Goal: Task Accomplishment & Management: Manage account settings

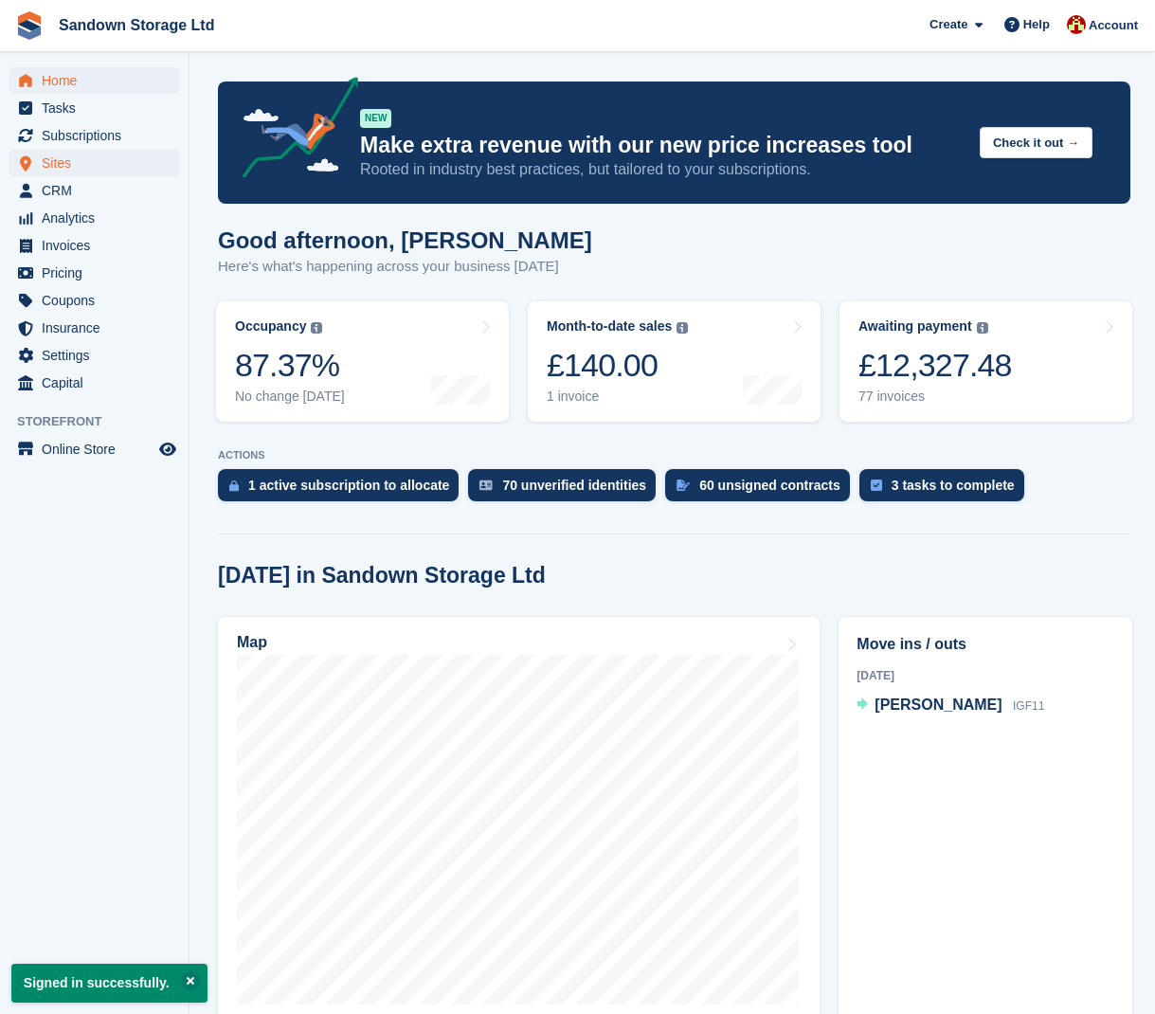
click at [94, 154] on span "Sites" at bounding box center [99, 163] width 114 height 27
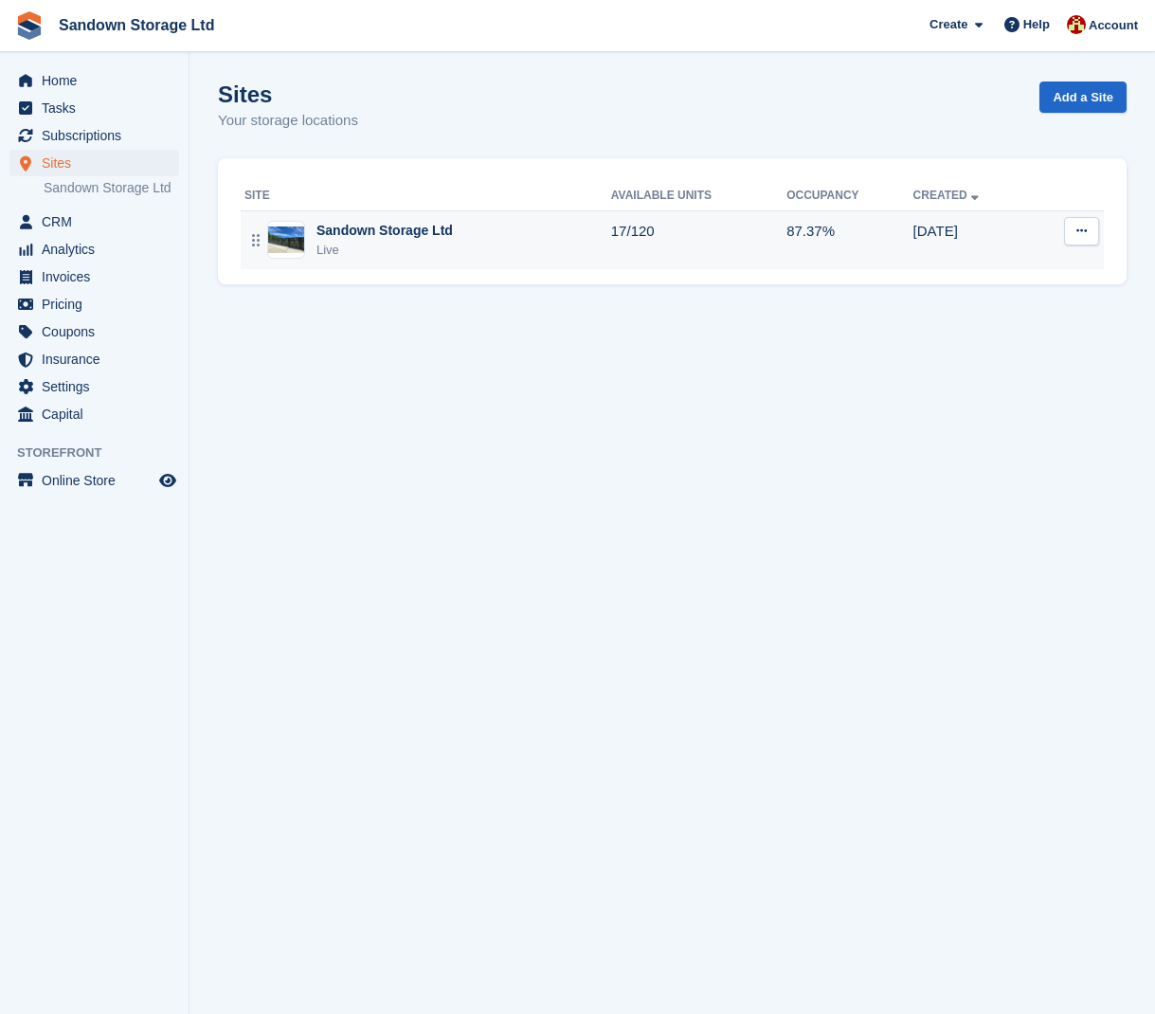
click at [441, 242] on div "Live" at bounding box center [385, 250] width 136 height 19
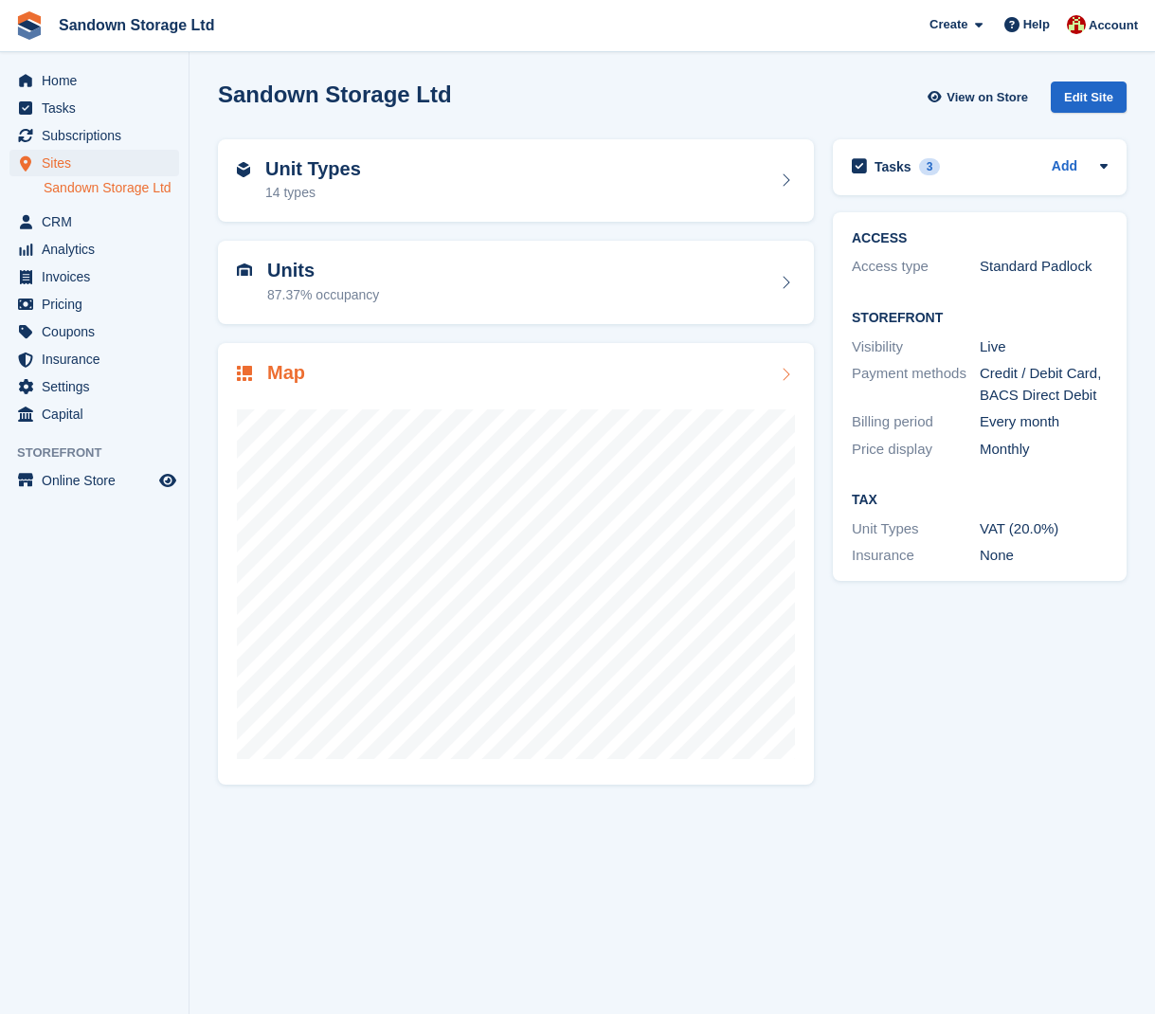
click at [430, 359] on div "Map" at bounding box center [516, 564] width 596 height 443
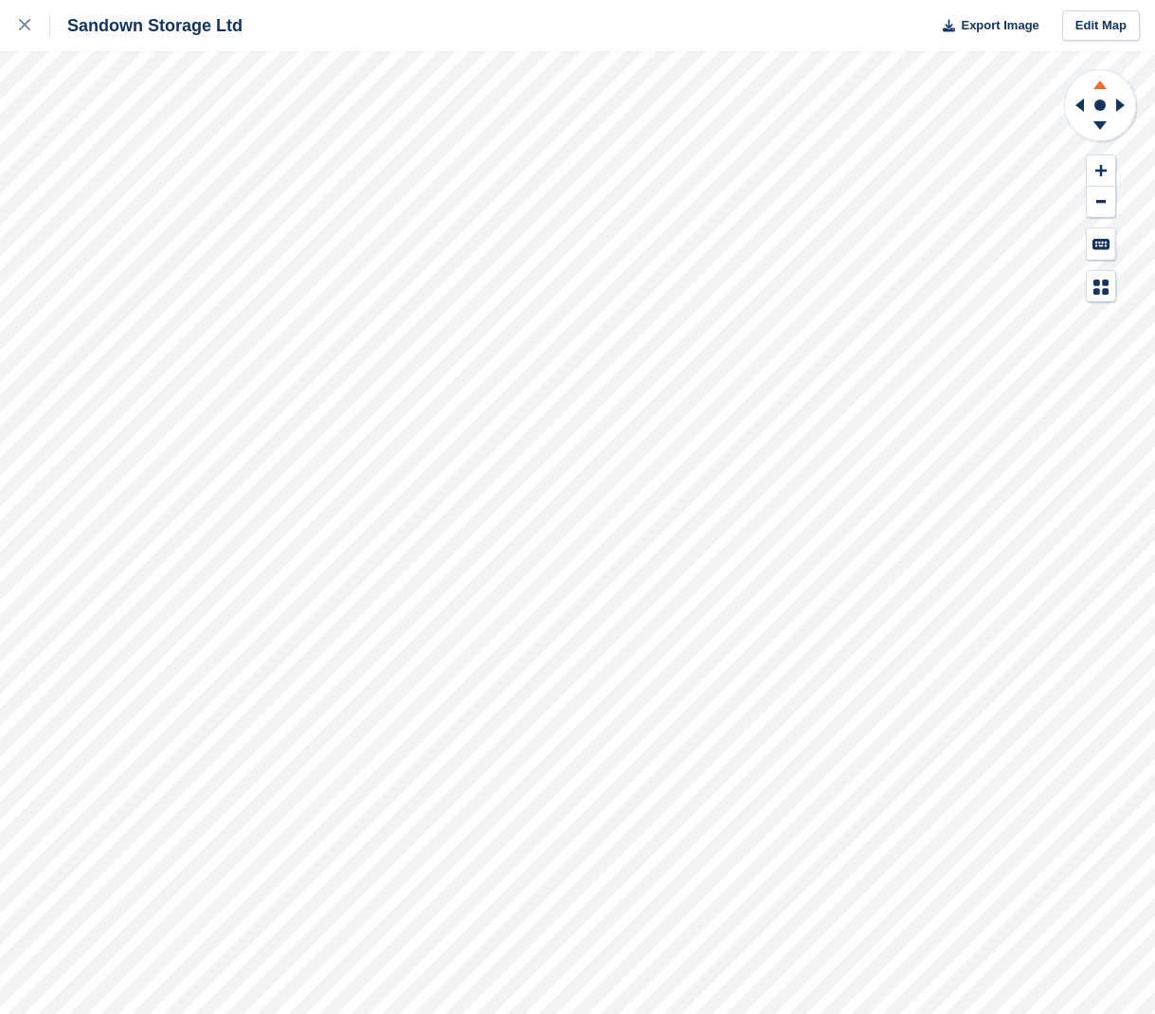
click at [1100, 87] on icon at bounding box center [1100, 85] width 13 height 9
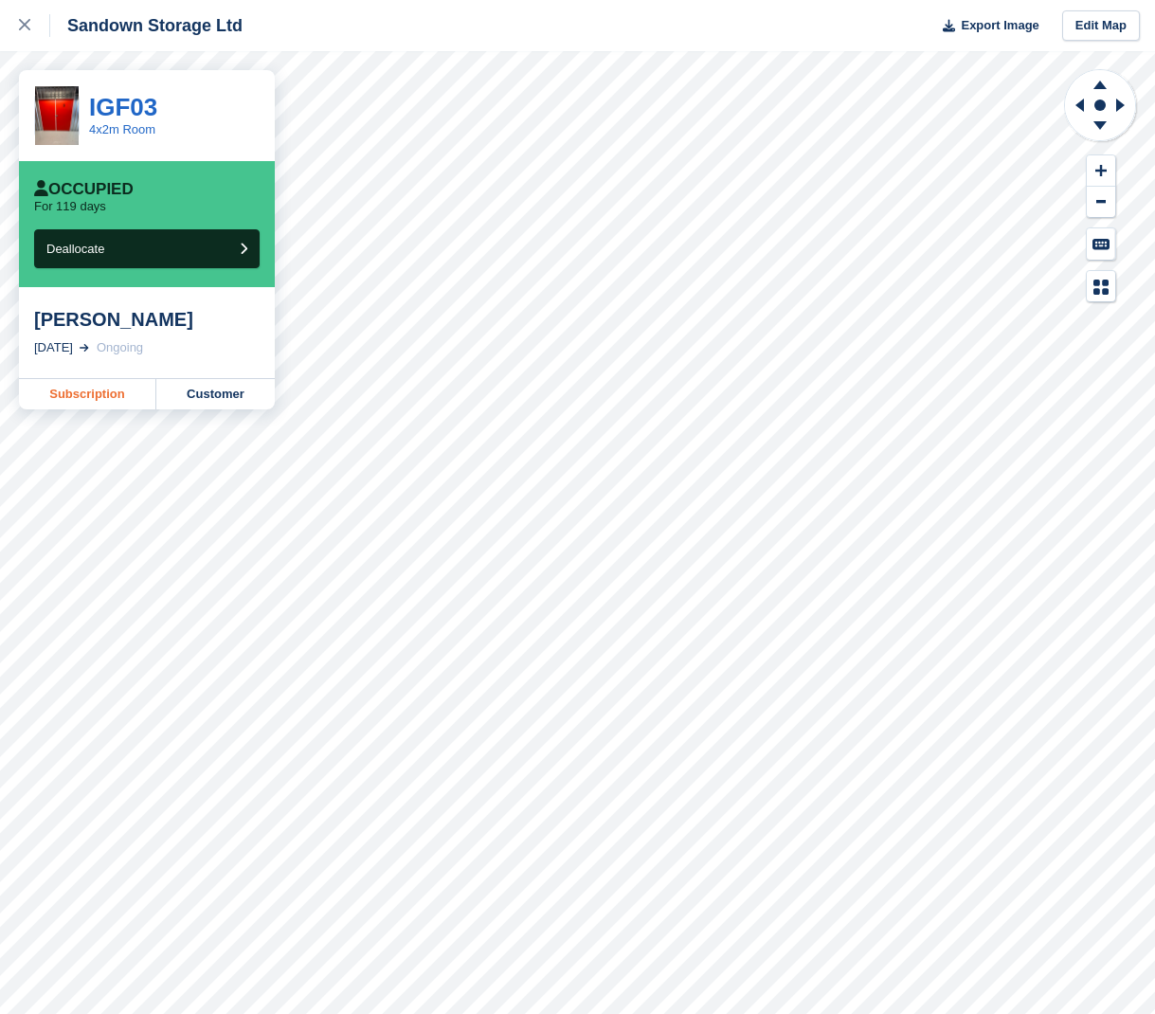
click at [113, 399] on link "Subscription" at bounding box center [87, 394] width 137 height 30
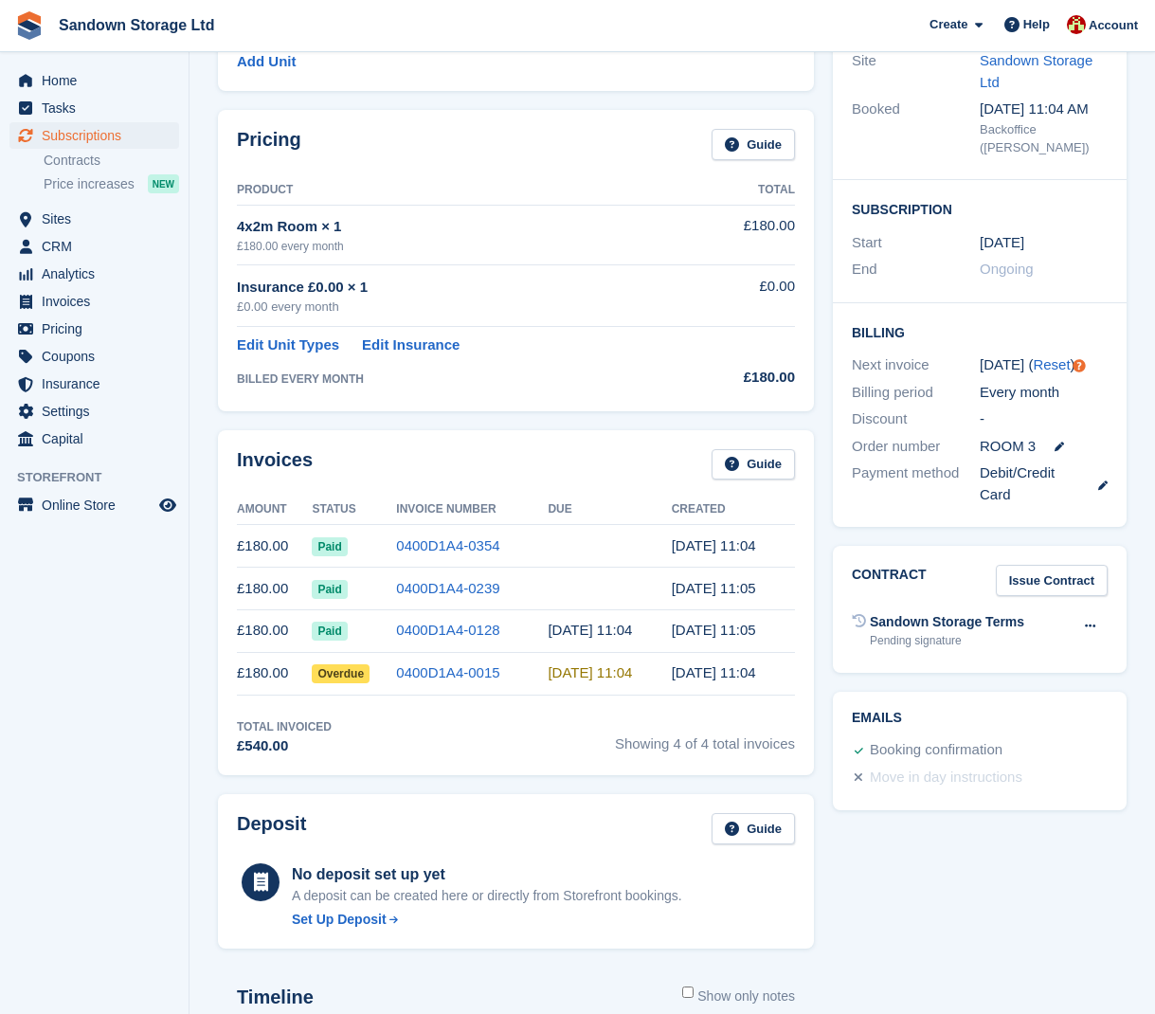
scroll to position [243, 0]
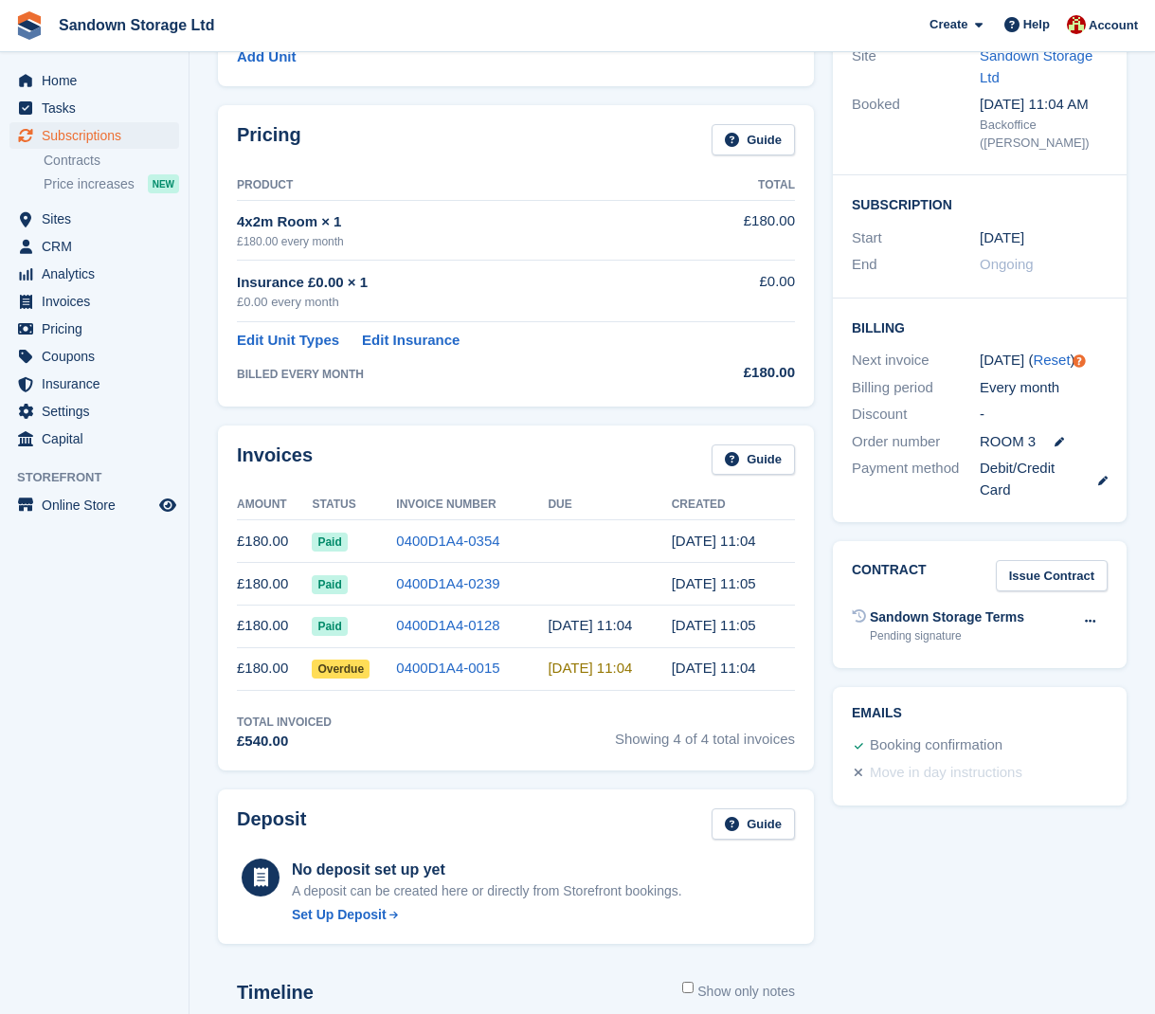
drag, startPoint x: 561, startPoint y: 665, endPoint x: 642, endPoint y: 666, distance: 80.6
click at [643, 663] on tr "£180.00 Overdue 0400D1A4-0015 6 May, 11:04 5 May, 11:04" at bounding box center [516, 668] width 558 height 43
drag, startPoint x: 645, startPoint y: 671, endPoint x: 631, endPoint y: 673, distance: 13.4
click at [645, 671] on td "6 May, 11:04" at bounding box center [609, 668] width 123 height 43
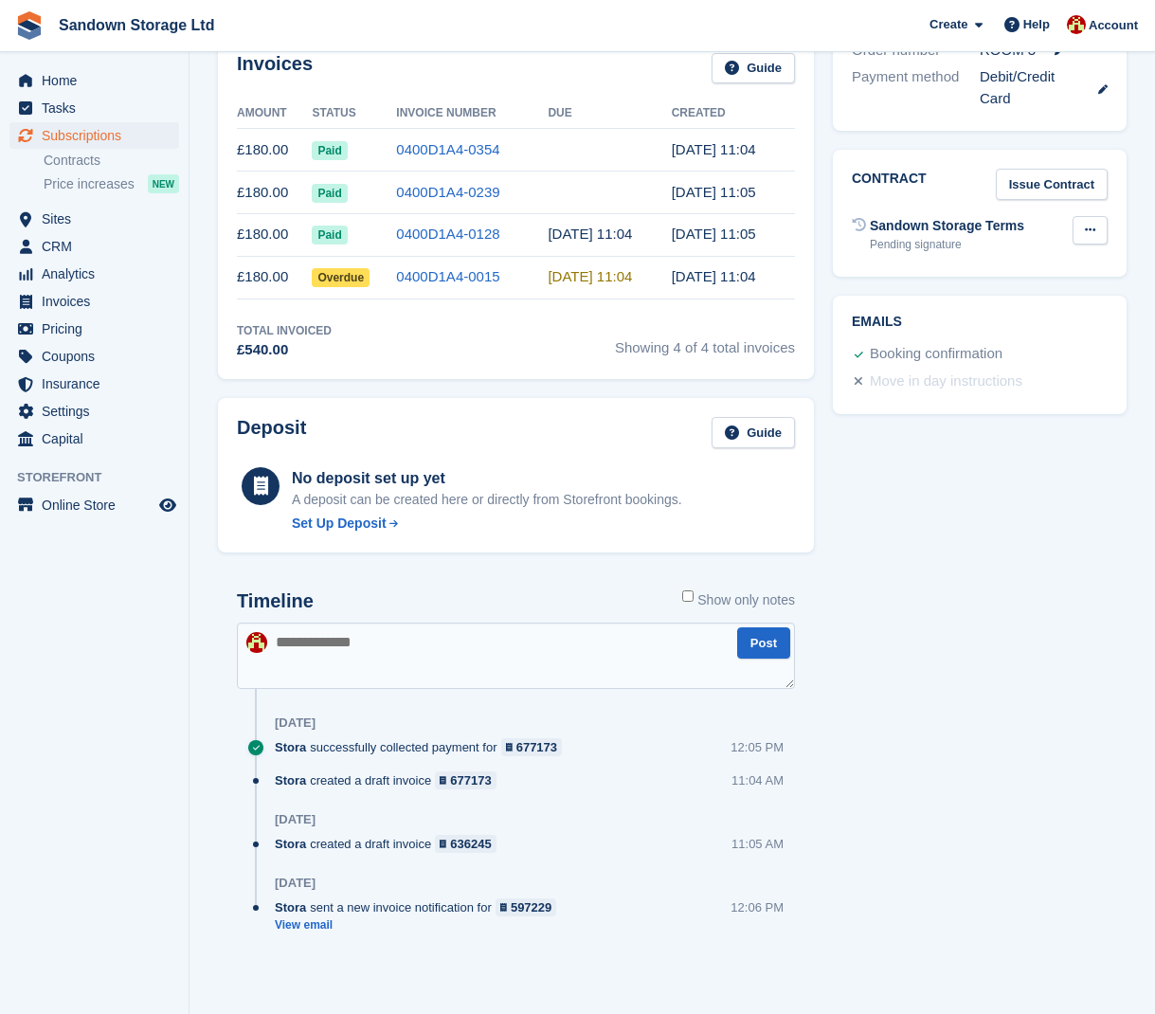
scroll to position [632, 0]
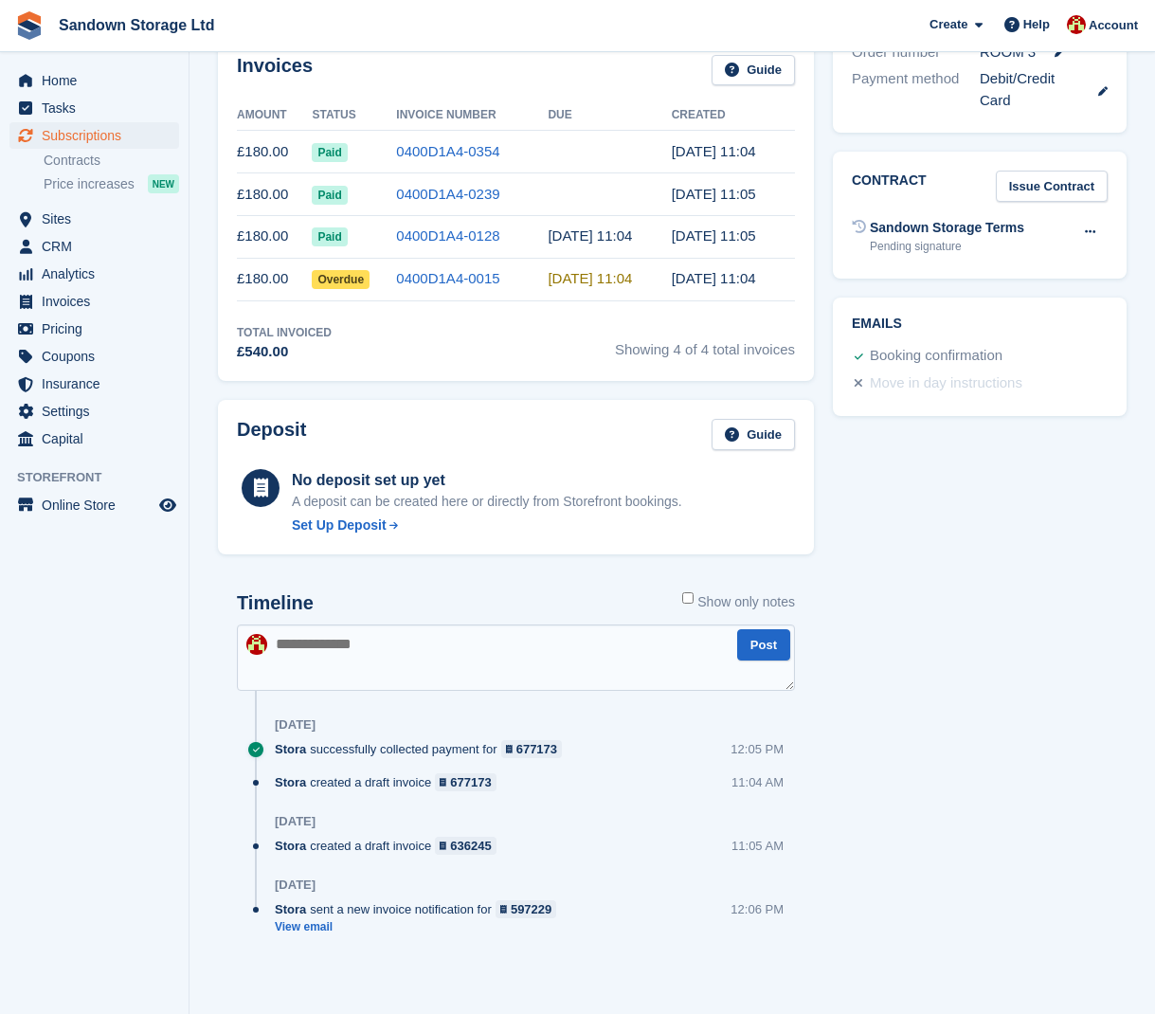
click at [1014, 504] on div "Tasks 0 Add No tasks related to Subscription #84470 Booking Customer Steven Bra…" at bounding box center [980, 249] width 313 height 1501
click at [353, 280] on span "Overdue" at bounding box center [341, 279] width 58 height 19
click at [492, 279] on link "0400D1A4-0015" at bounding box center [447, 278] width 103 height 16
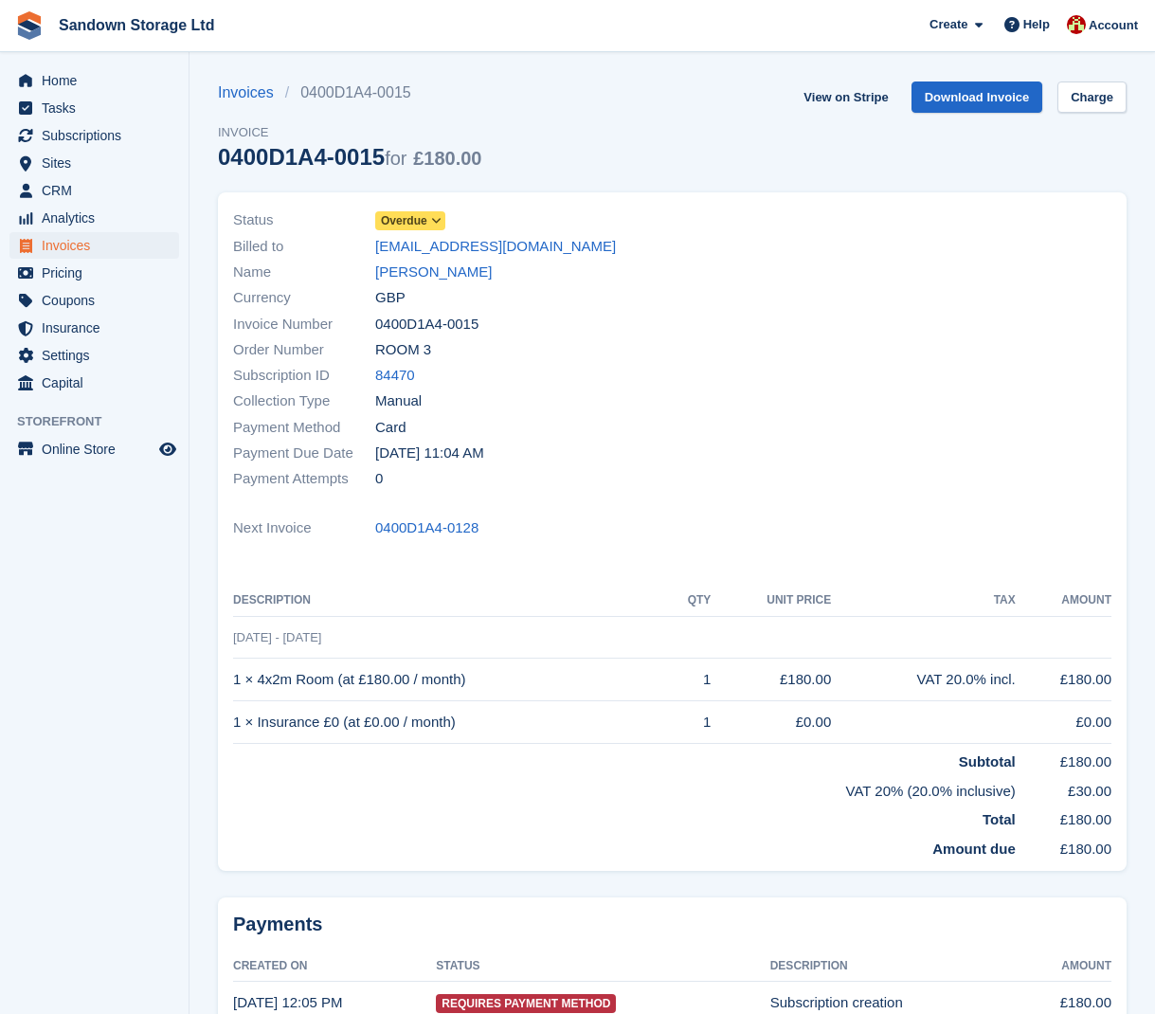
click at [442, 222] on icon at bounding box center [436, 220] width 10 height 11
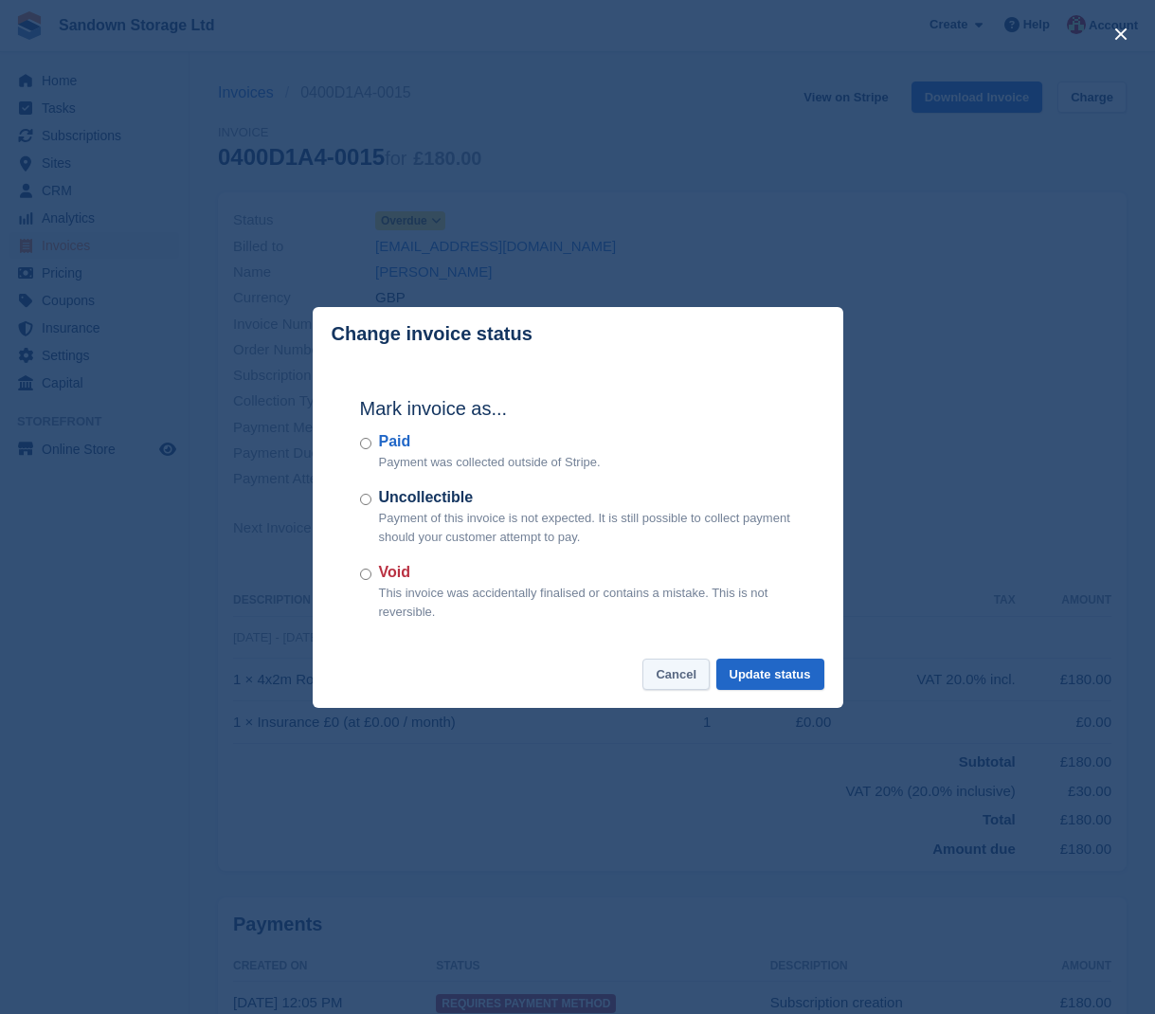
click at [672, 666] on button "Cancel" at bounding box center [676, 674] width 67 height 31
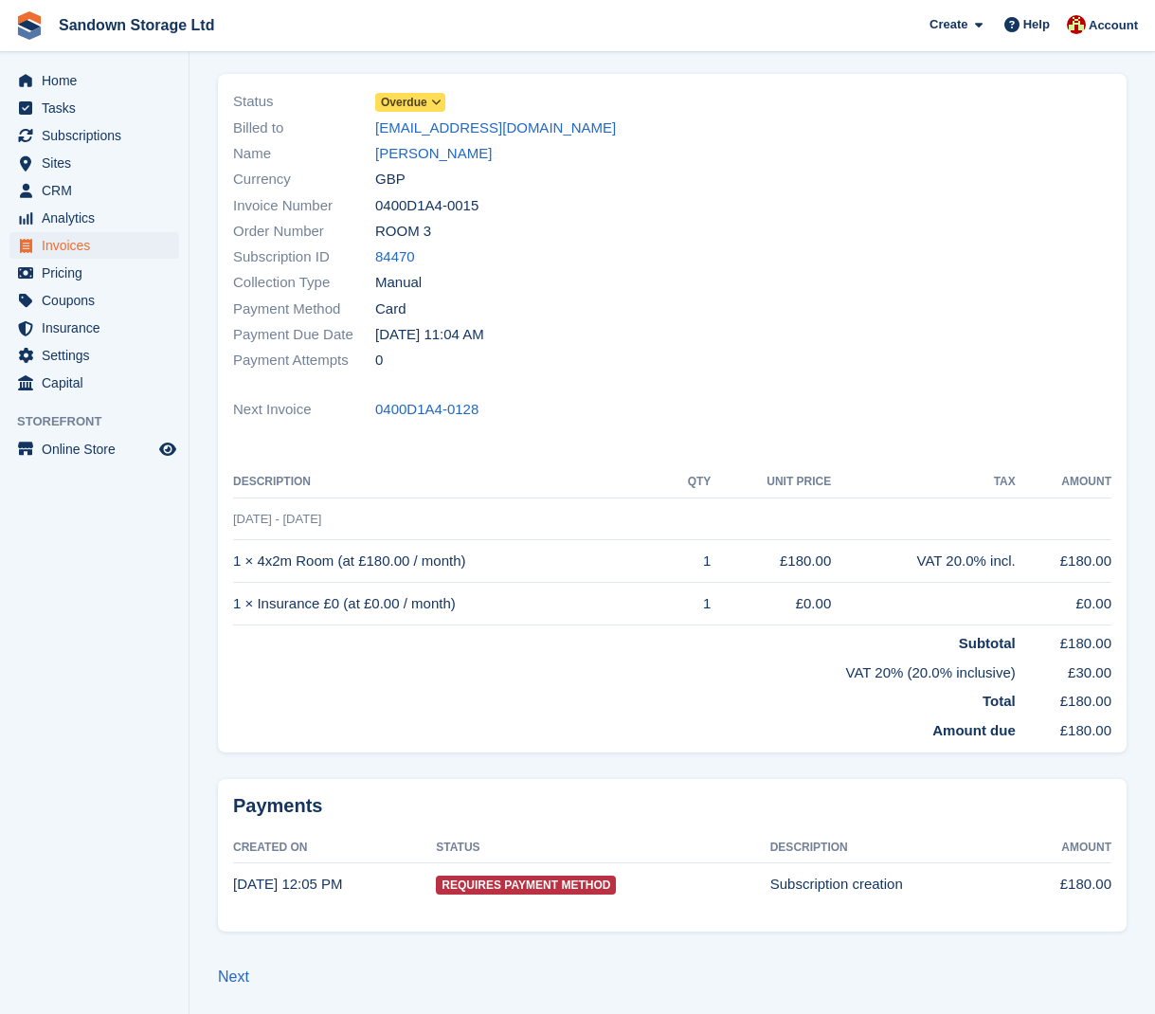
scroll to position [114, 0]
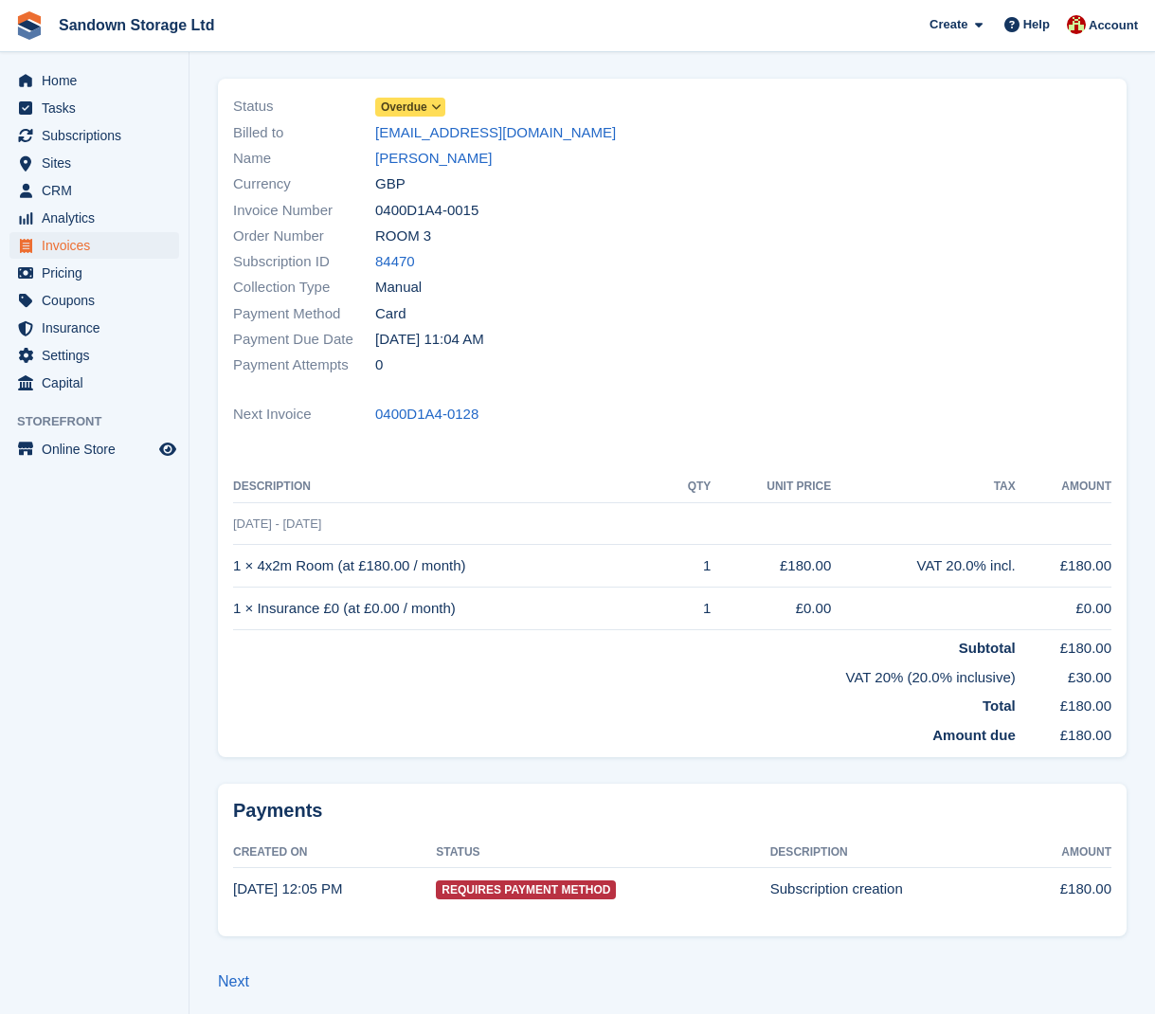
click at [511, 884] on span "Requires Payment Method" at bounding box center [526, 890] width 180 height 19
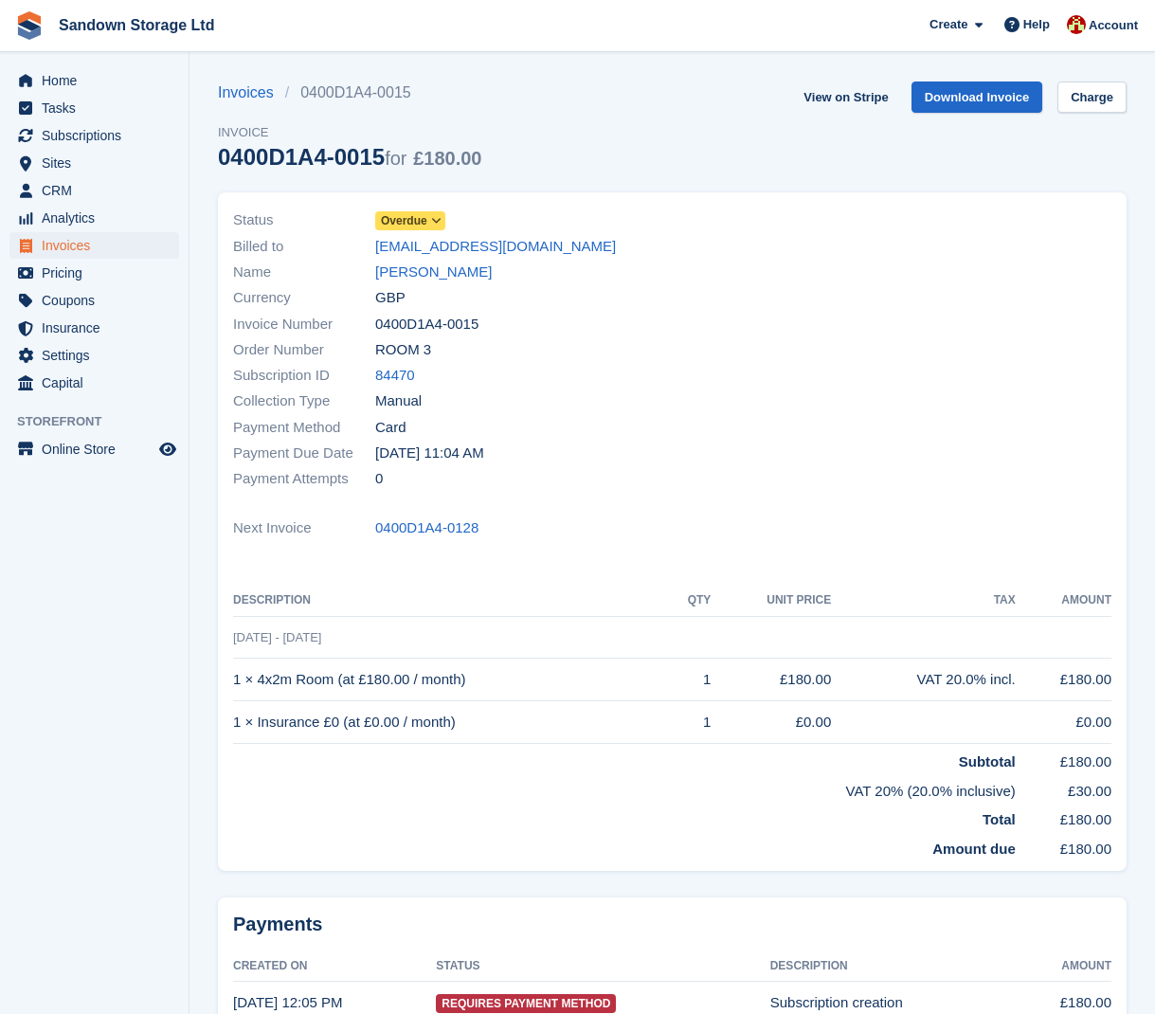
scroll to position [0, 0]
click at [1109, 99] on link "Charge" at bounding box center [1092, 97] width 69 height 31
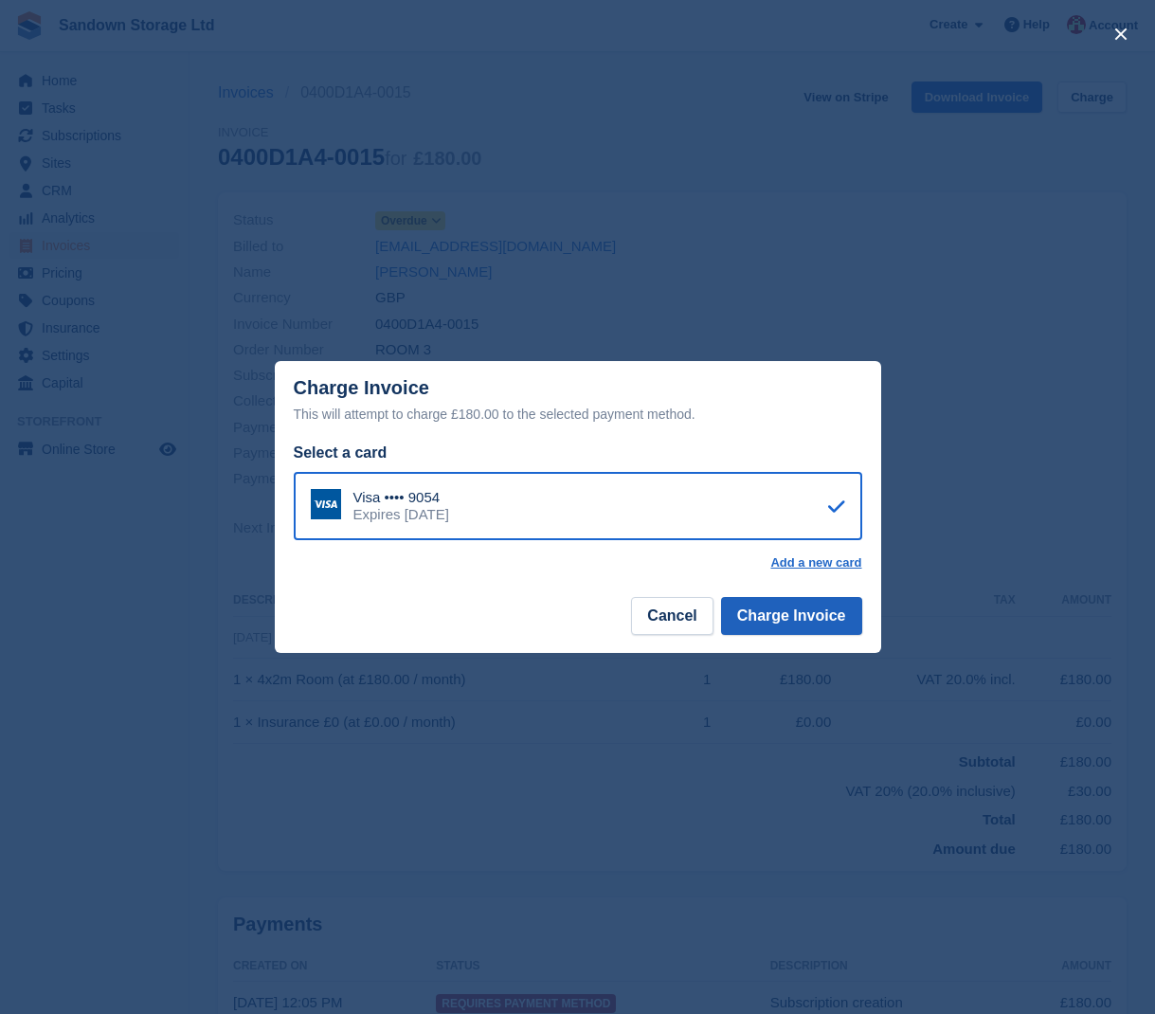
click at [833, 610] on button "Charge Invoice" at bounding box center [791, 616] width 141 height 38
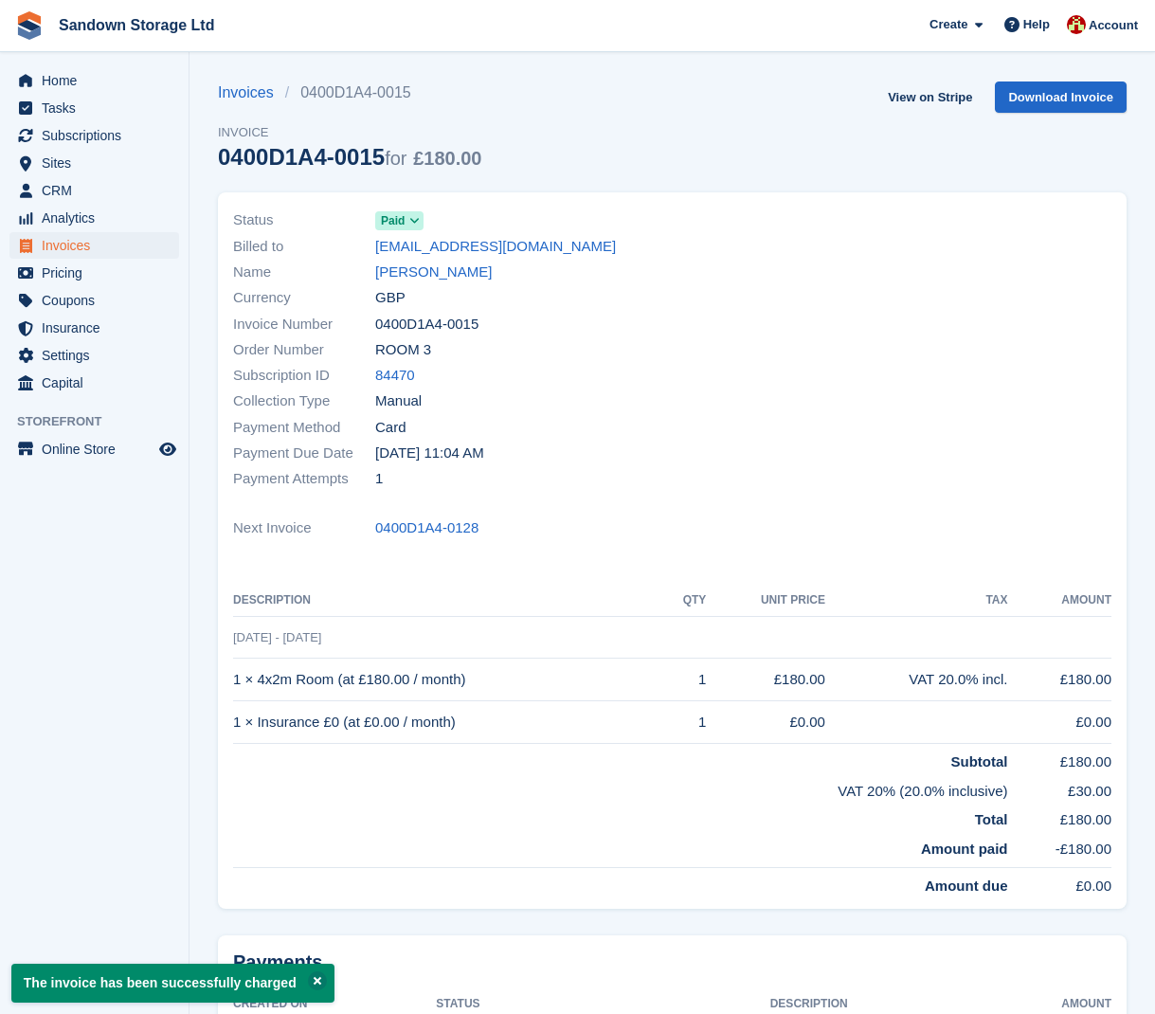
click at [135, 245] on span "Invoices" at bounding box center [99, 245] width 114 height 27
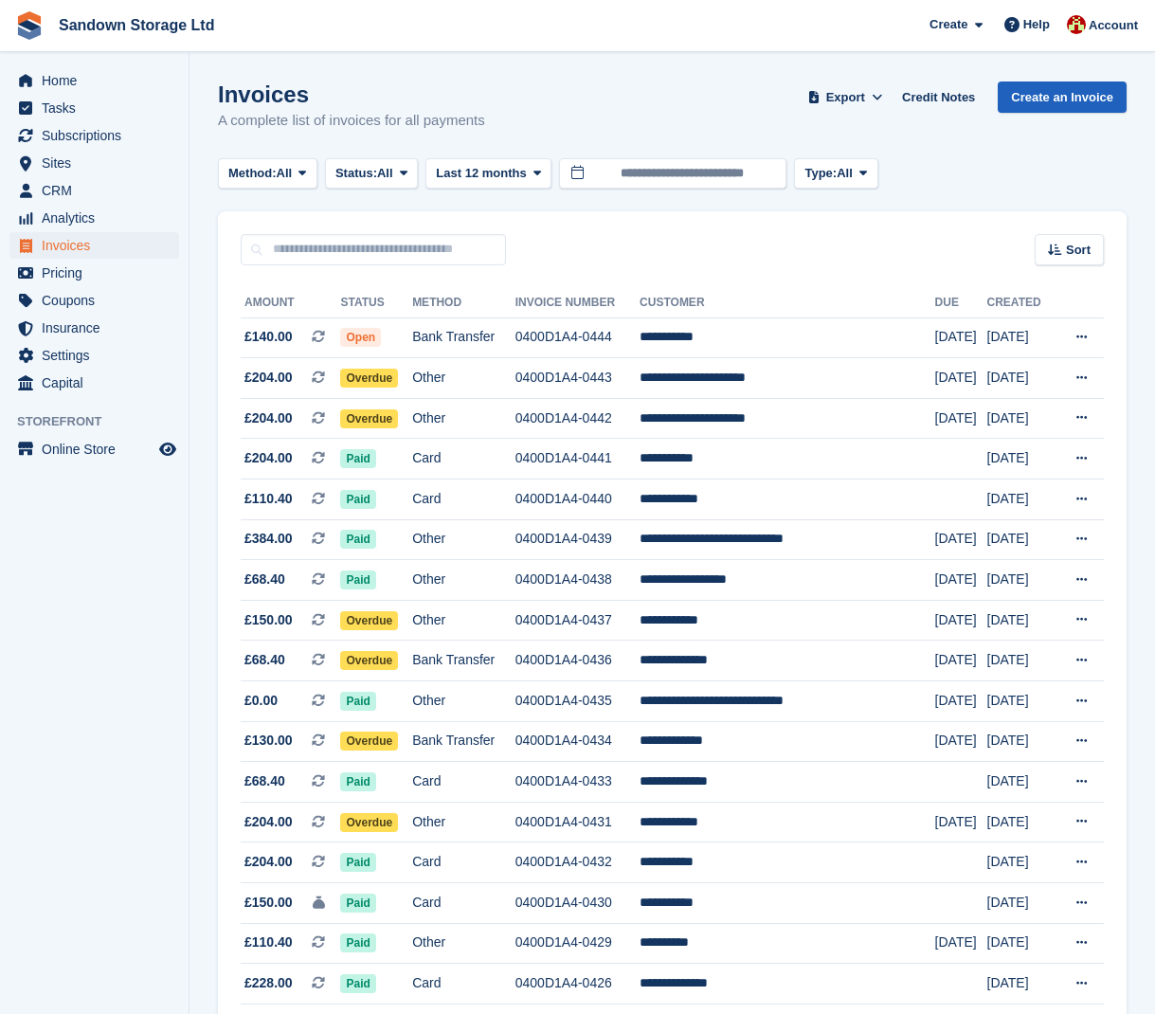
click at [1031, 99] on link "Create an Invoice" at bounding box center [1062, 97] width 129 height 31
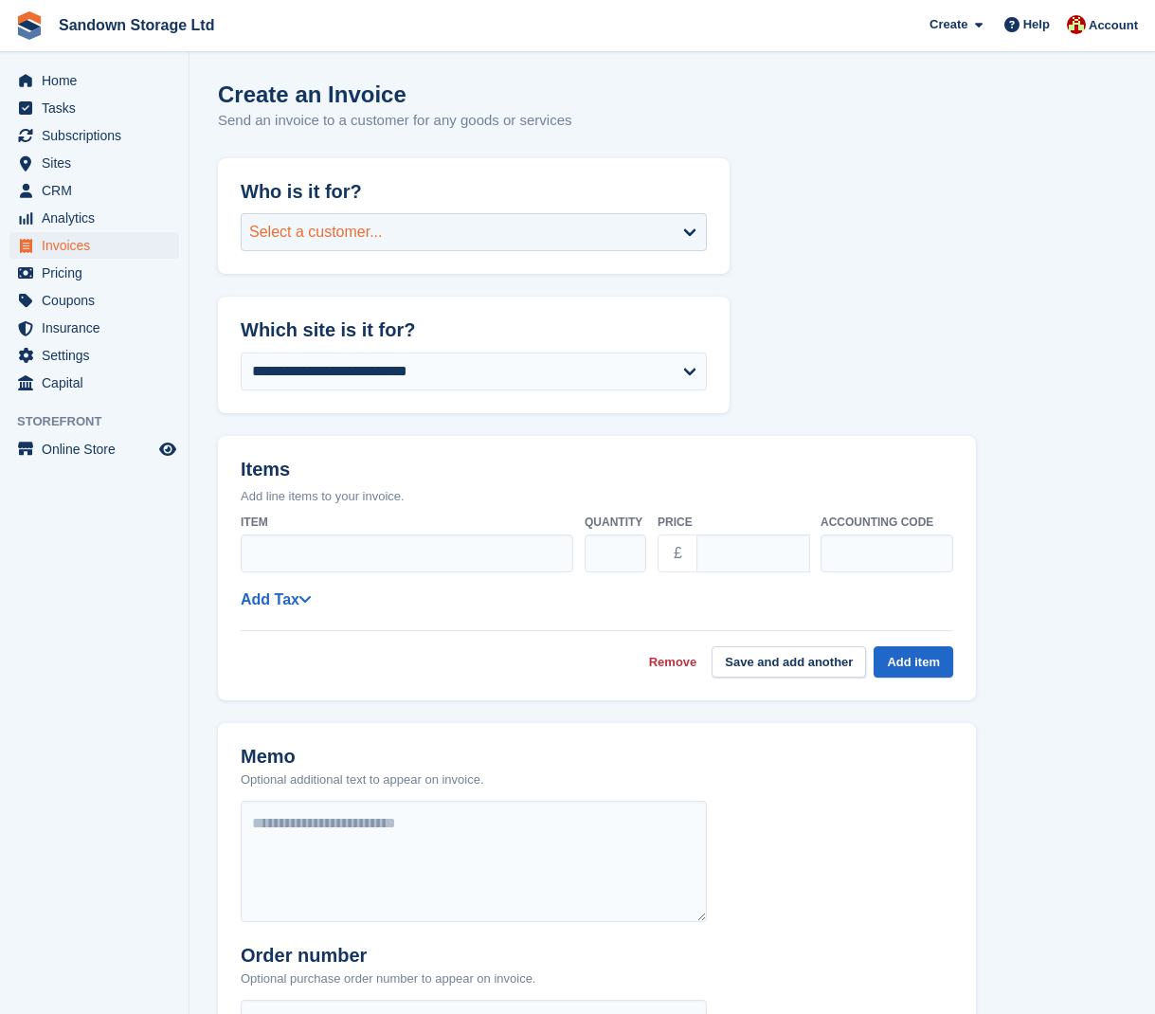
click at [447, 220] on div "Select a customer..." at bounding box center [474, 232] width 466 height 38
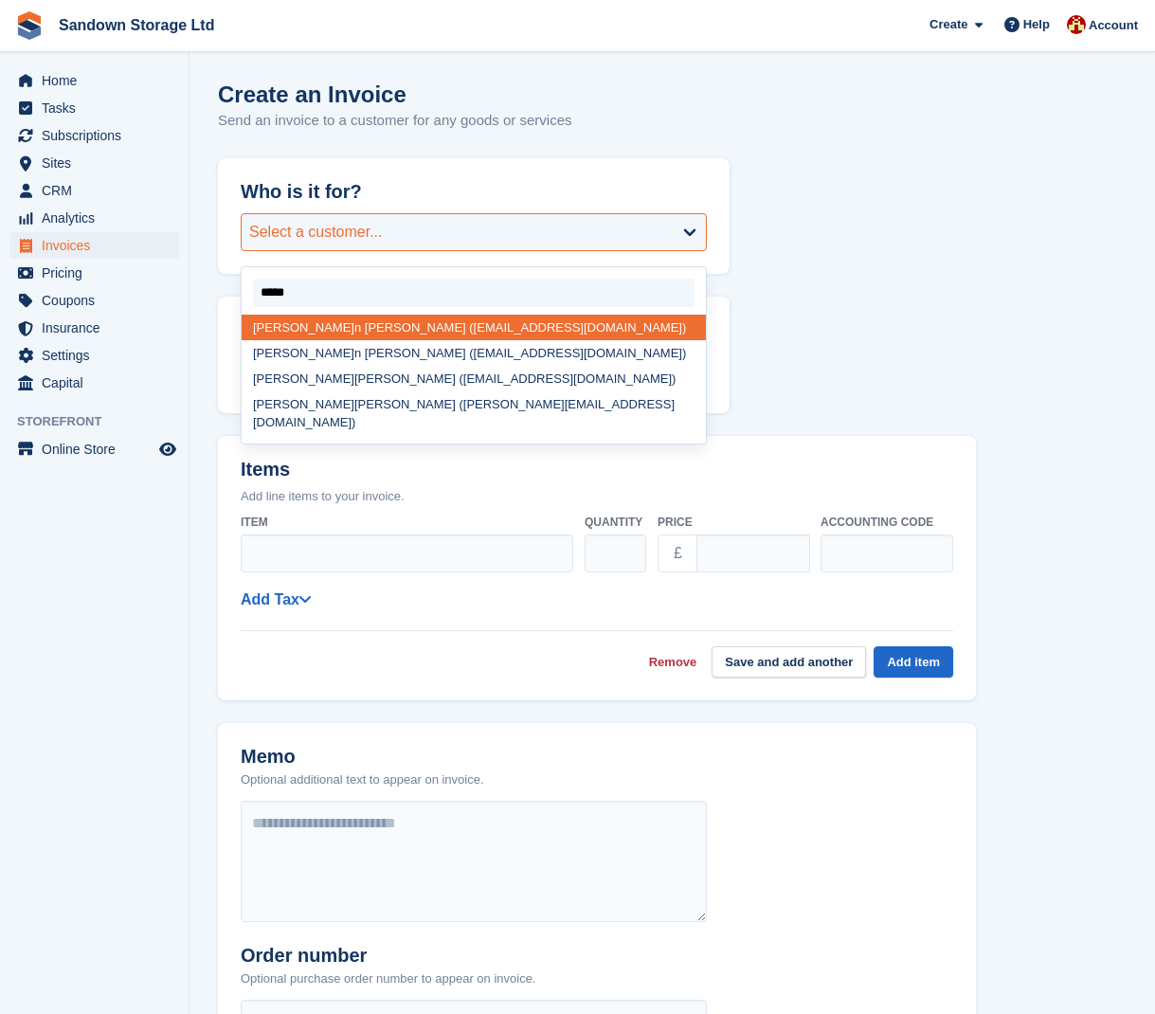
type input "*****"
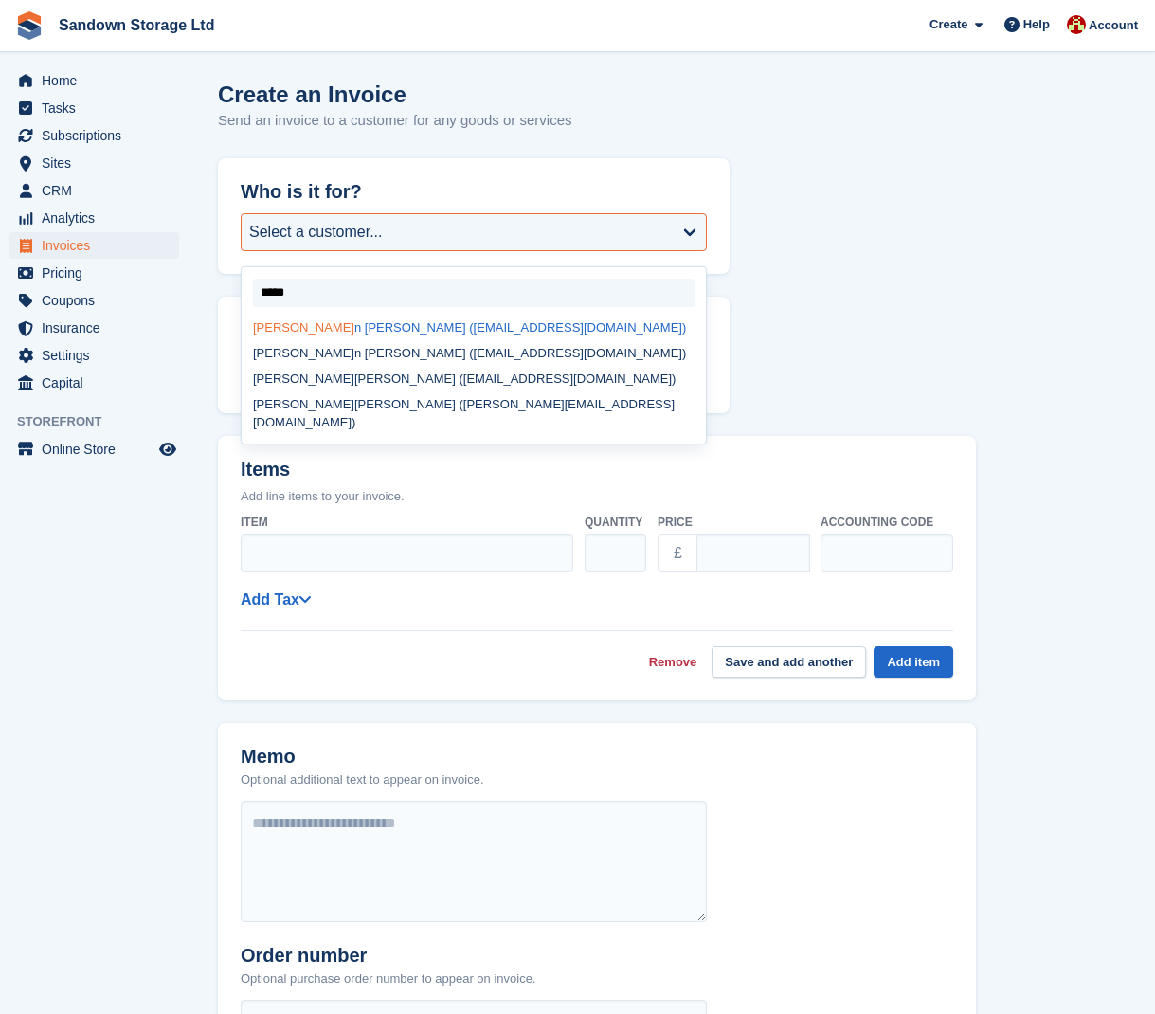
drag, startPoint x: 447, startPoint y: 220, endPoint x: 422, endPoint y: 320, distance: 103.7
click at [422, 320] on div "[PERSON_NAME] ([EMAIL_ADDRESS][DOMAIN_NAME])" at bounding box center [474, 328] width 464 height 26
select select "******"
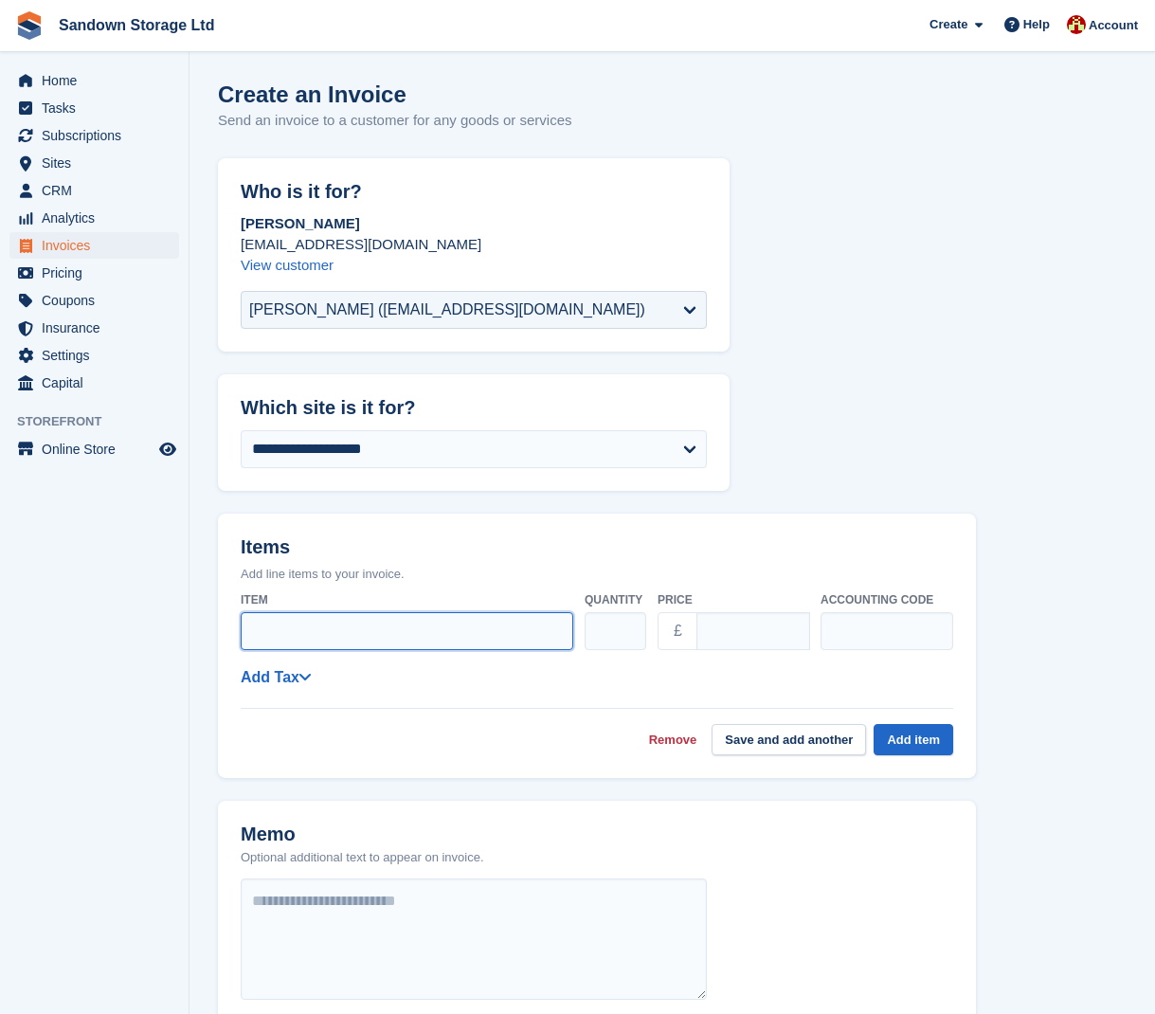
click at [319, 629] on input "Item" at bounding box center [407, 631] width 333 height 38
type input "**********"
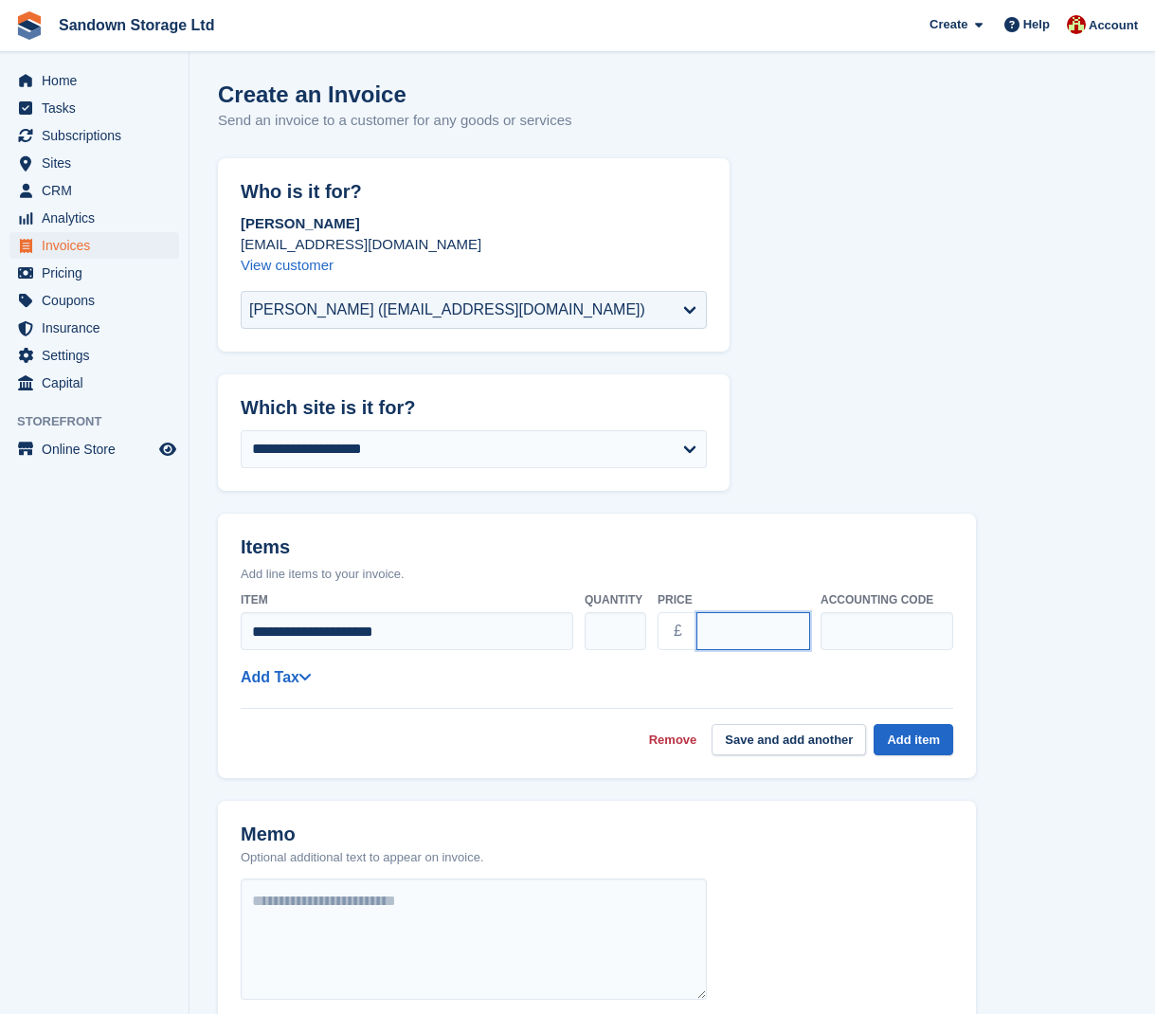
drag, startPoint x: 762, startPoint y: 631, endPoint x: 669, endPoint y: 623, distance: 93.3
click at [669, 623] on div "£ ****" at bounding box center [734, 631] width 152 height 38
type input "***"
click at [843, 632] on input "text" at bounding box center [887, 631] width 133 height 38
click at [911, 735] on button "Add item" at bounding box center [914, 739] width 80 height 31
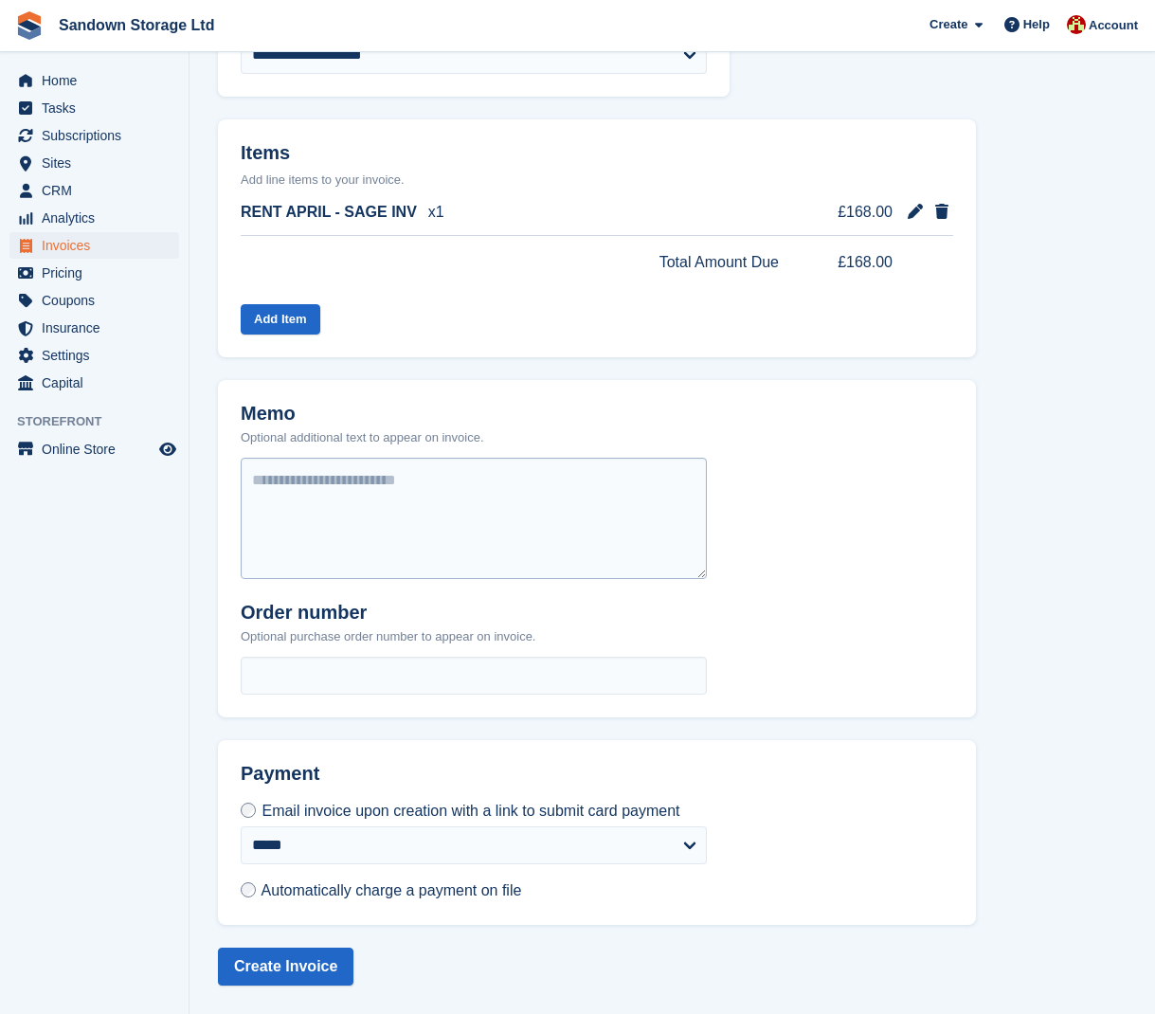
scroll to position [407, 0]
click at [486, 516] on textarea at bounding box center [474, 518] width 466 height 121
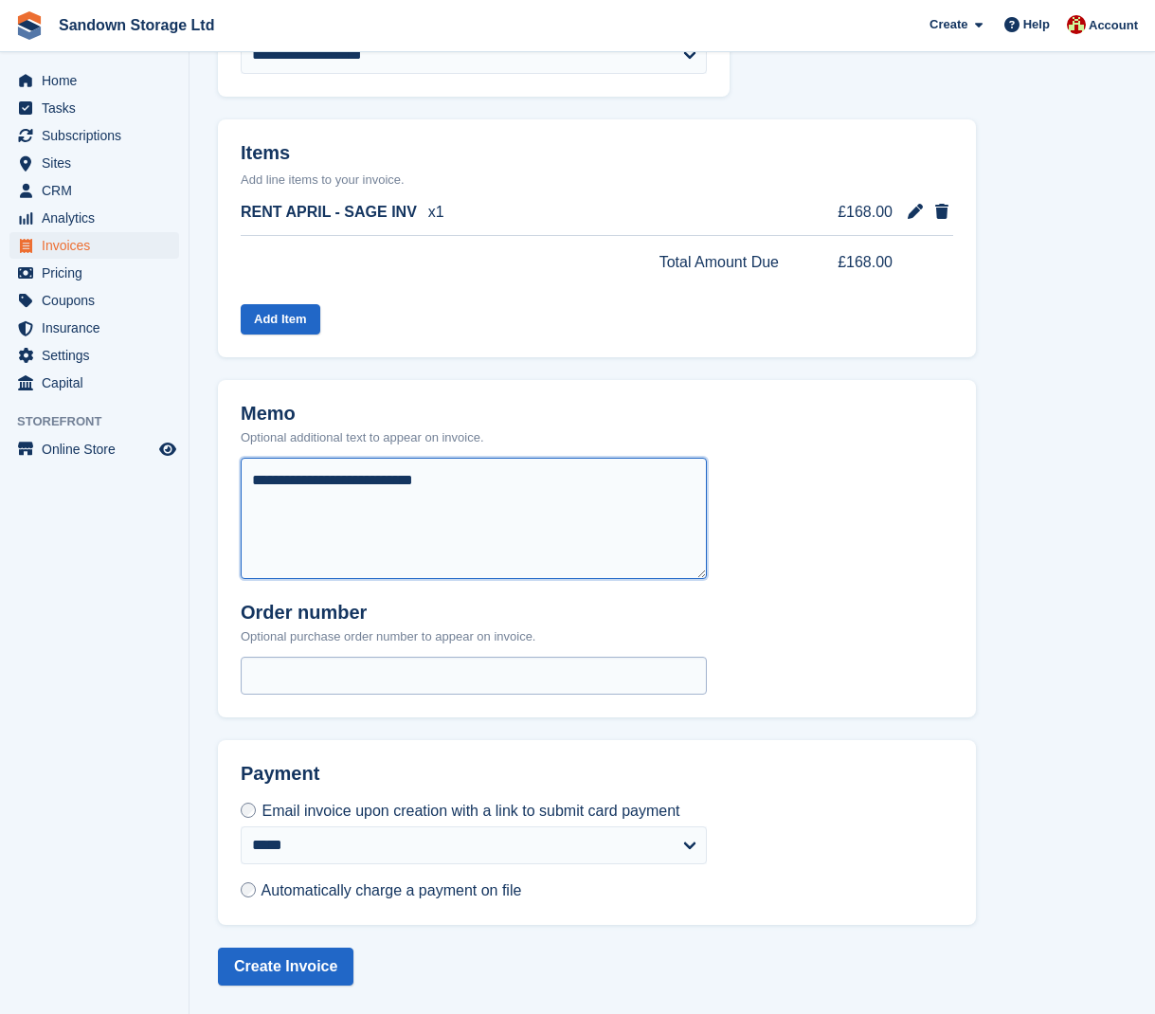
type textarea "**********"
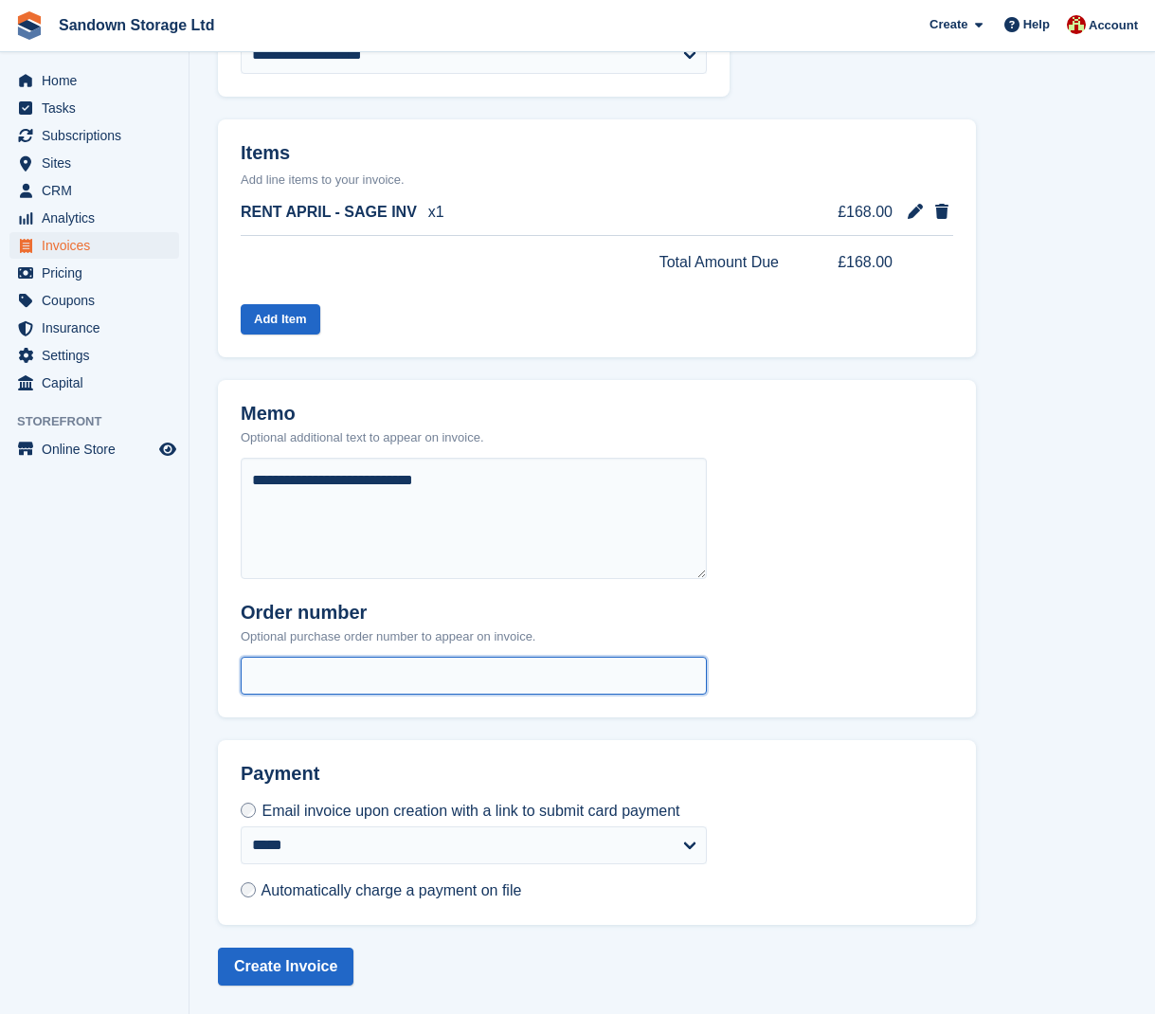
click at [413, 663] on input "text" at bounding box center [474, 676] width 466 height 38
type input "******"
click at [302, 888] on span "Automatically charge a payment on file" at bounding box center [392, 890] width 261 height 16
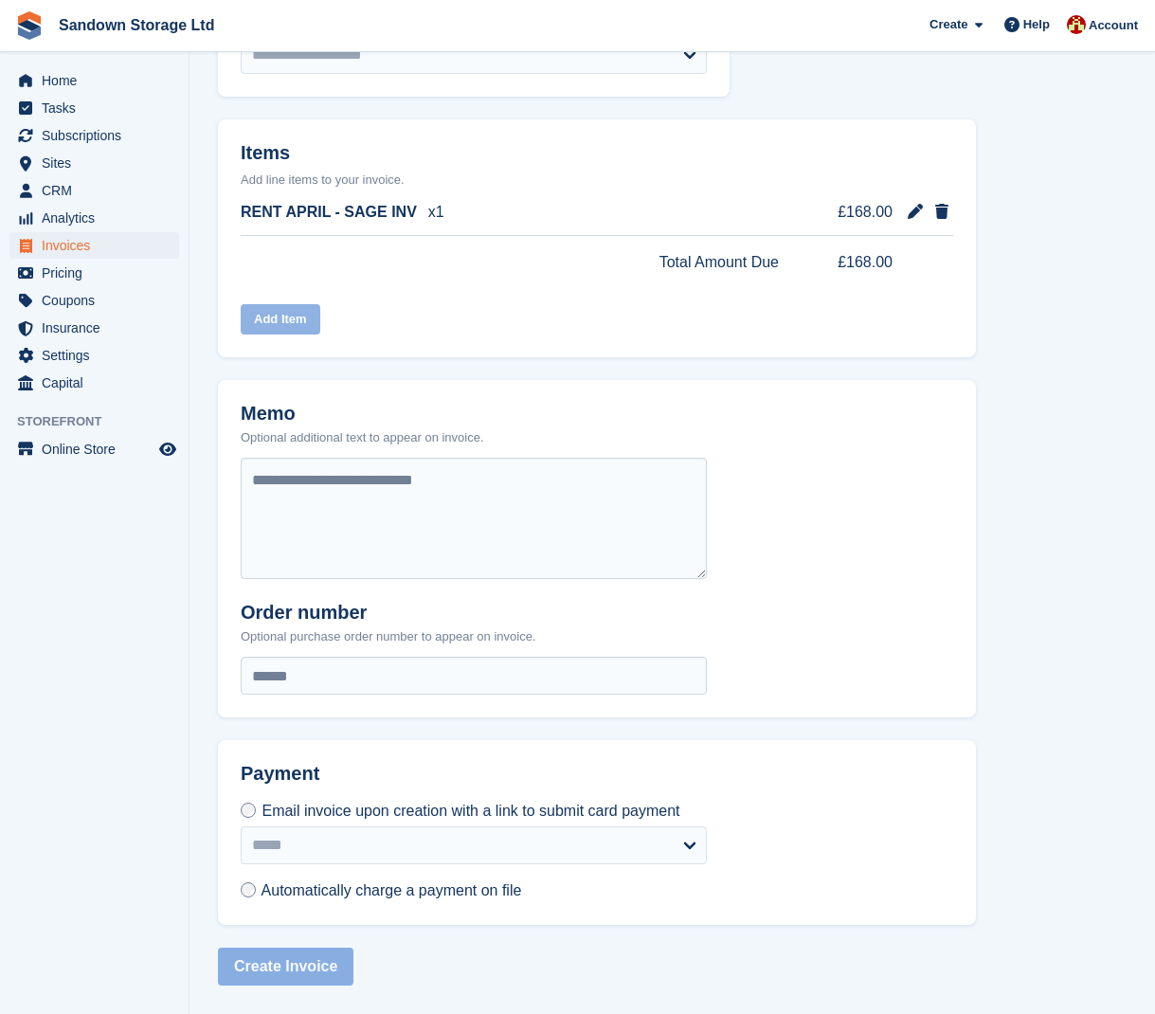
scroll to position [390, 0]
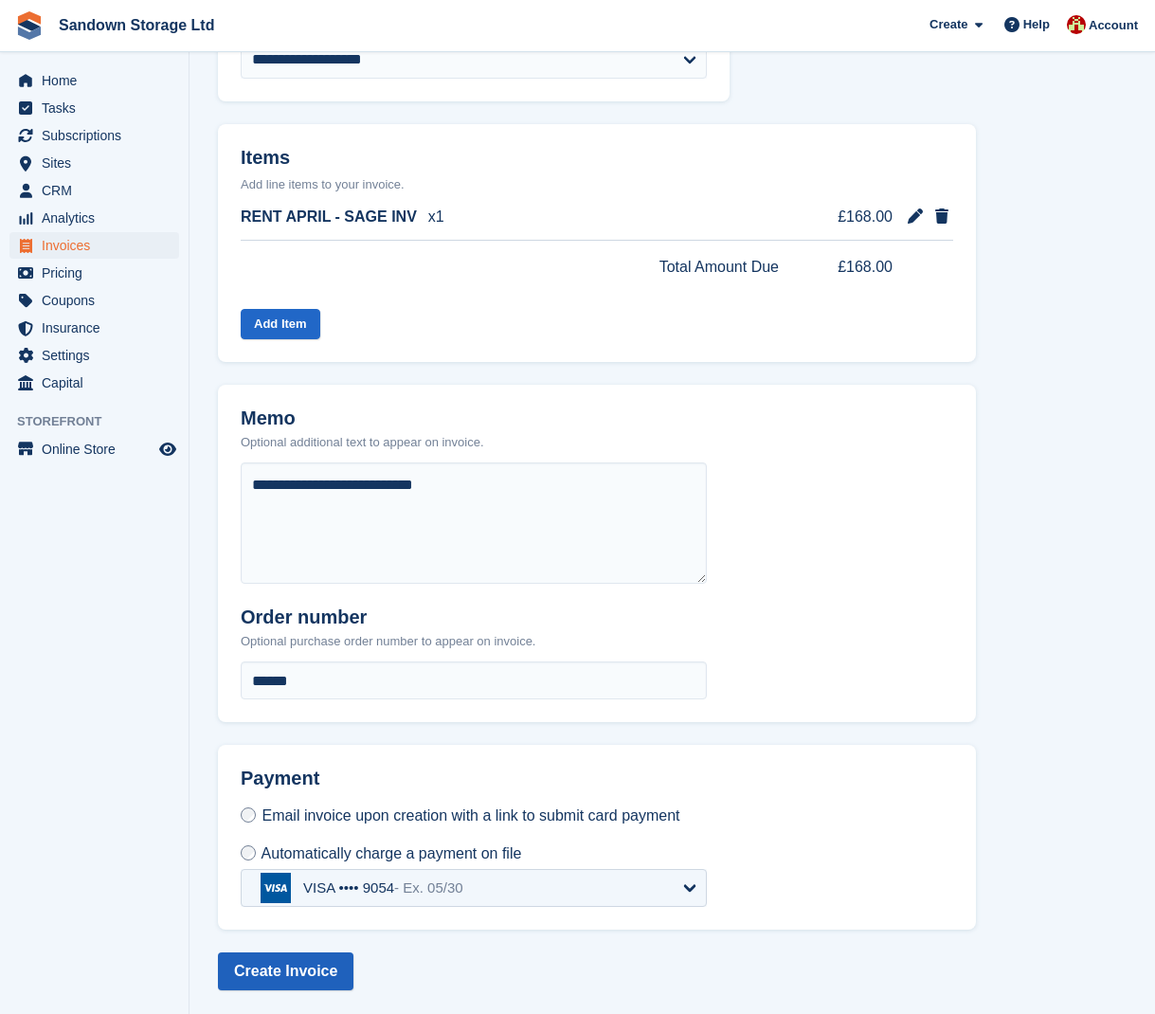
click at [311, 964] on button "Create Invoice" at bounding box center [286, 972] width 136 height 38
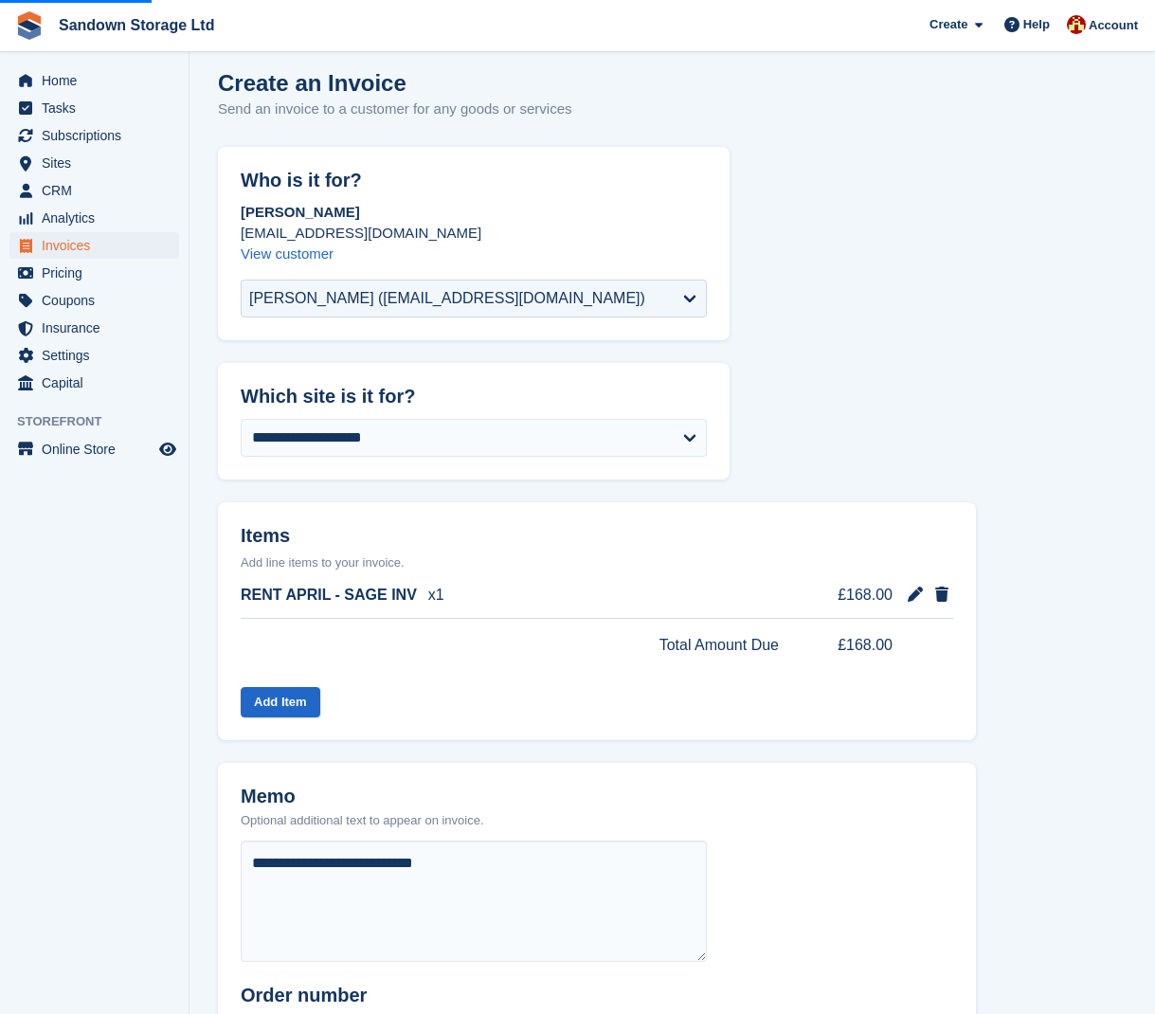
scroll to position [0, 0]
